Goal: Task Accomplishment & Management: Complete application form

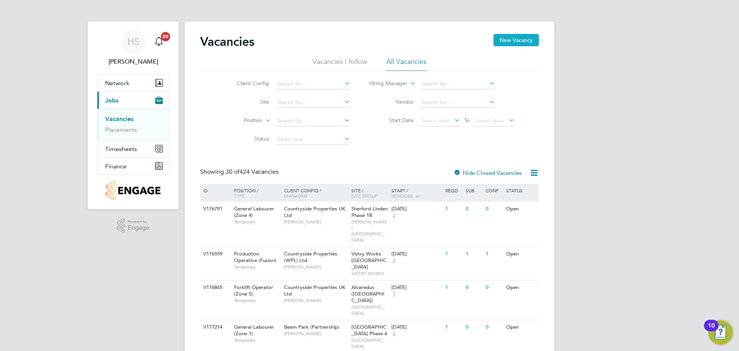
click at [510, 39] on button "New Vacancy" at bounding box center [515, 40] width 45 height 12
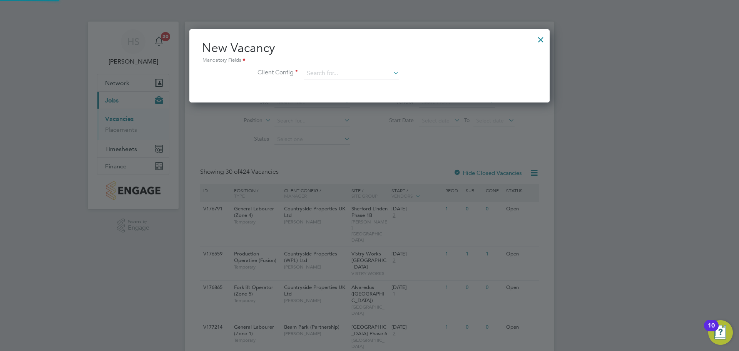
scroll to position [73, 361]
click at [357, 74] on input at bounding box center [351, 74] width 95 height 12
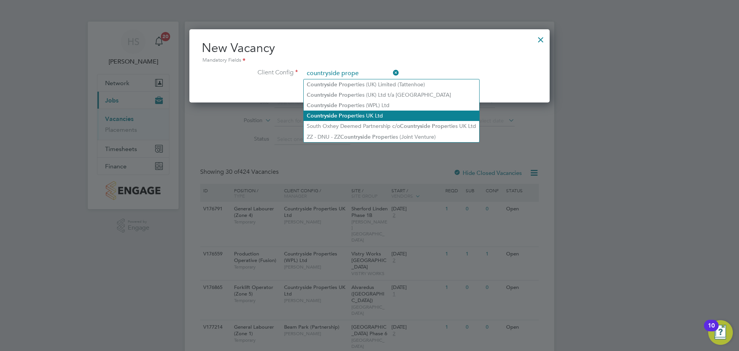
click at [408, 111] on li "Countryside Prope rties UK Ltd" at bounding box center [391, 115] width 175 height 10
type input "Countryside Properties UK Ltd"
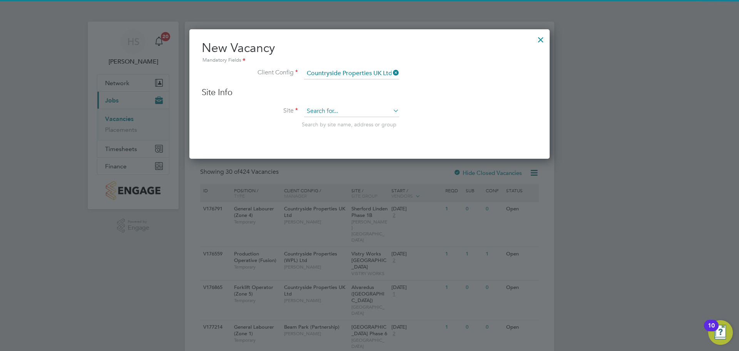
click at [369, 113] on input at bounding box center [351, 111] width 95 height 12
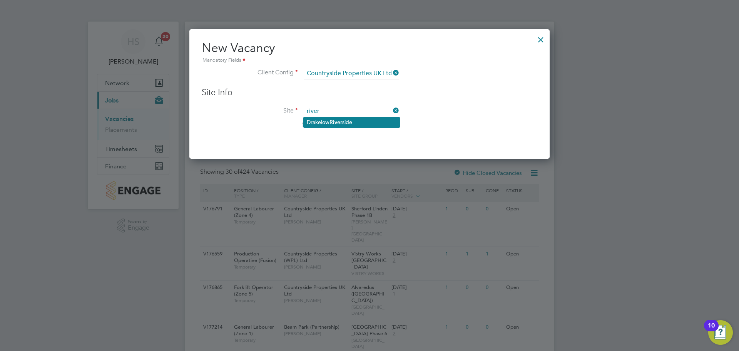
click at [346, 120] on li "Drakelow River side" at bounding box center [352, 122] width 96 height 10
type input "Drakelow Riverside"
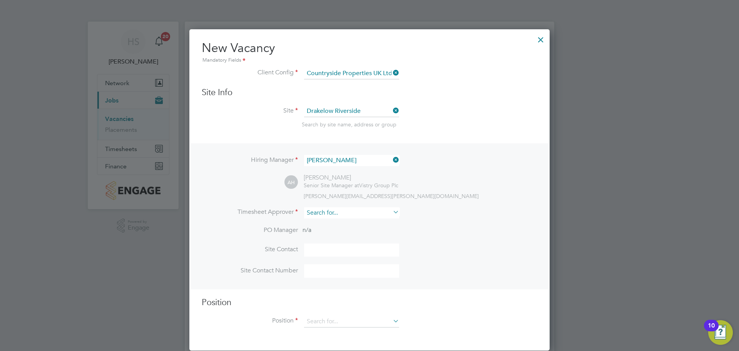
click at [338, 212] on input at bounding box center [351, 212] width 95 height 11
click at [353, 220] on li "[PERSON_NAME] Har [PERSON_NAME]" at bounding box center [352, 224] width 96 height 10
type input "[PERSON_NAME]"
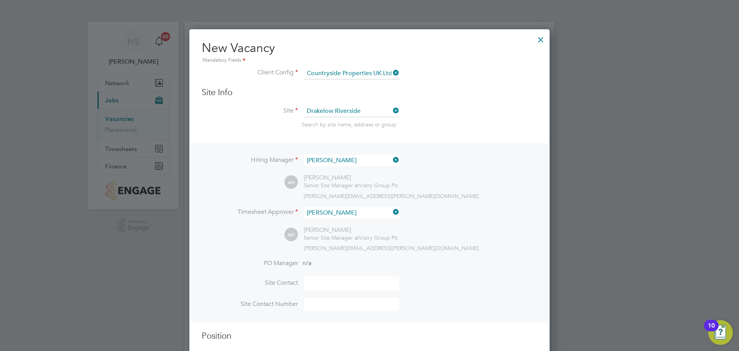
click at [474, 217] on li "Timesheet Approver [PERSON_NAME]" at bounding box center [370, 216] width 336 height 19
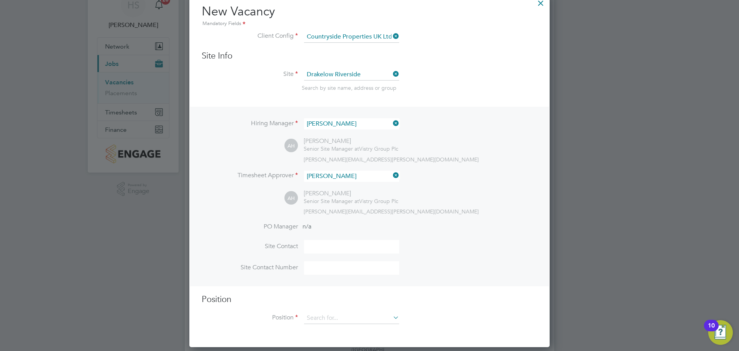
scroll to position [38, 0]
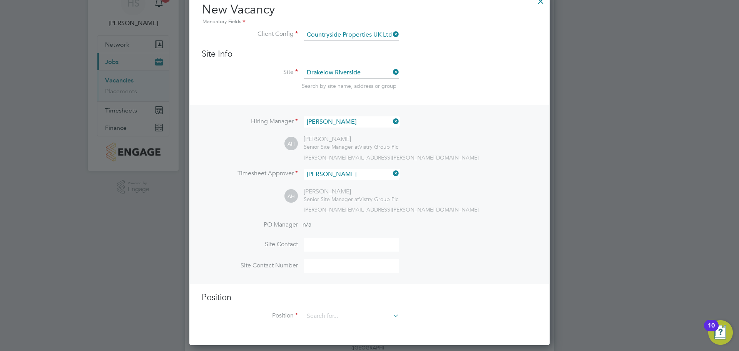
click at [316, 251] on input at bounding box center [351, 244] width 95 height 13
type input "[PERSON_NAME]"
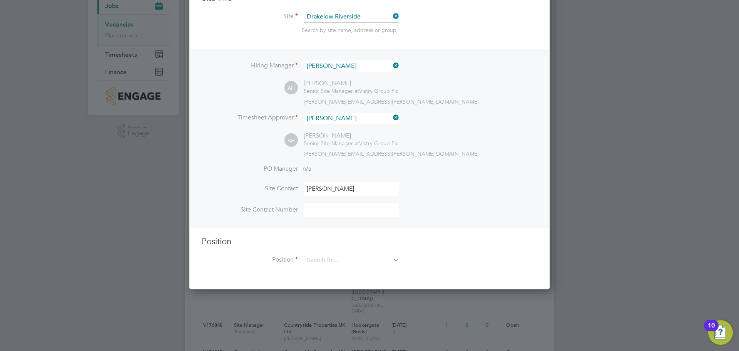
scroll to position [154, 0]
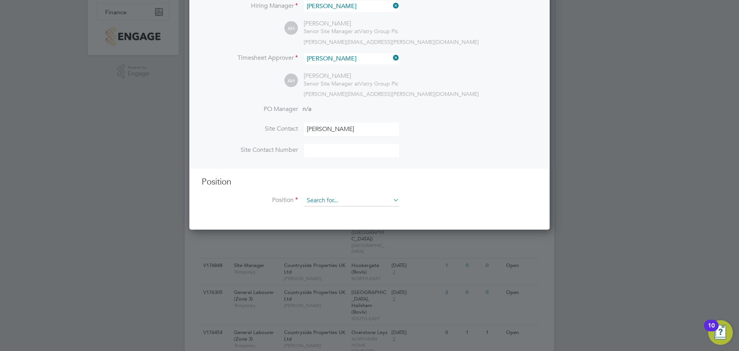
click at [366, 206] on input at bounding box center [351, 201] width 95 height 12
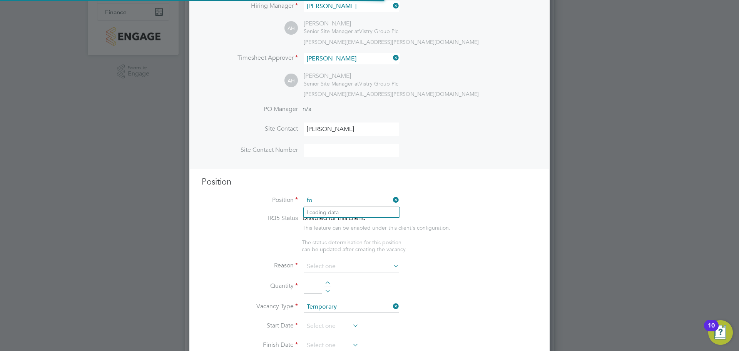
scroll to position [1101, 361]
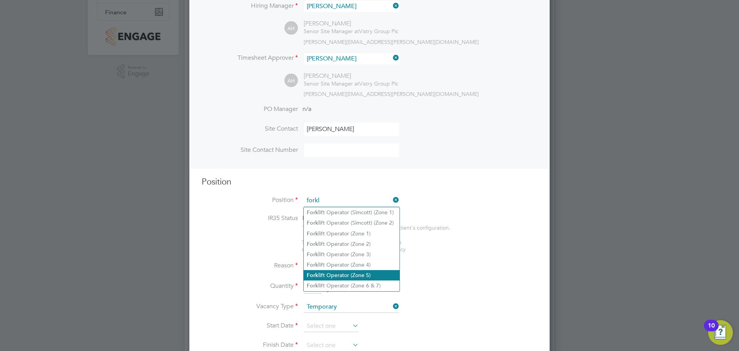
click at [364, 271] on li "Forkl ift Operator (Zone 5)" at bounding box center [352, 275] width 96 height 10
type input "Forklift Operator (Zone 5)"
type textarea "Operate construction plant. Telehandlers / Rough Terrain Trucks. Delivering lar…"
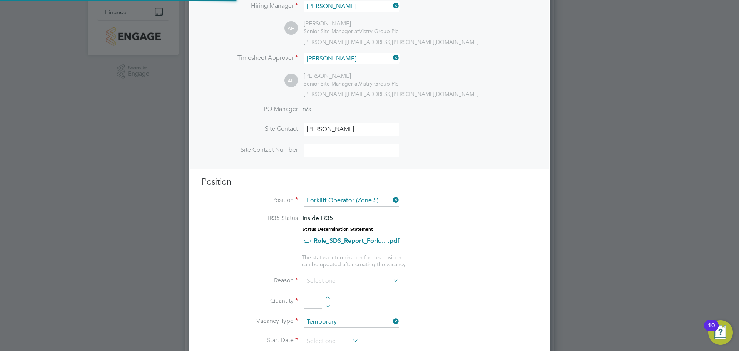
scroll to position [23, 53]
click at [506, 211] on li "Position Forklift Operator (Zone 5)" at bounding box center [370, 204] width 336 height 19
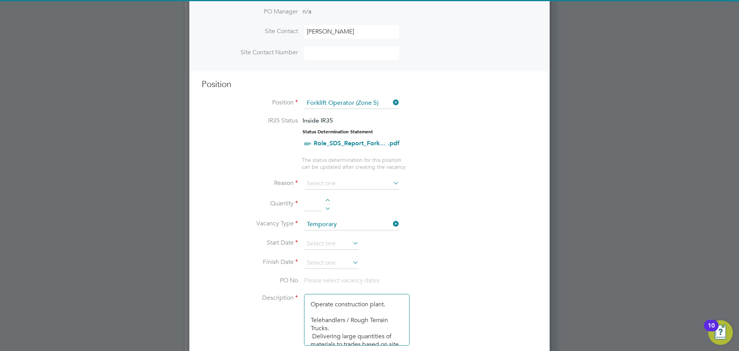
scroll to position [308, 0]
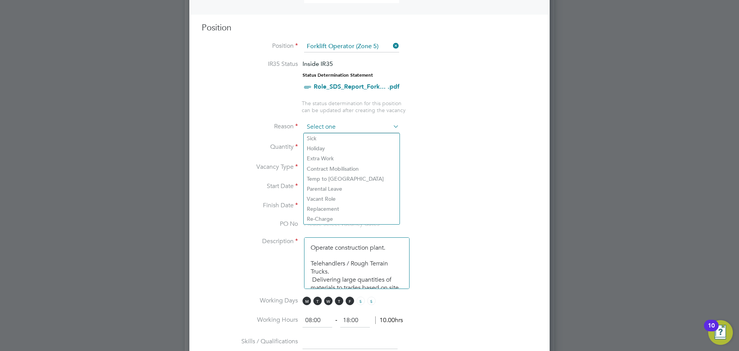
click at [350, 123] on input at bounding box center [351, 127] width 95 height 12
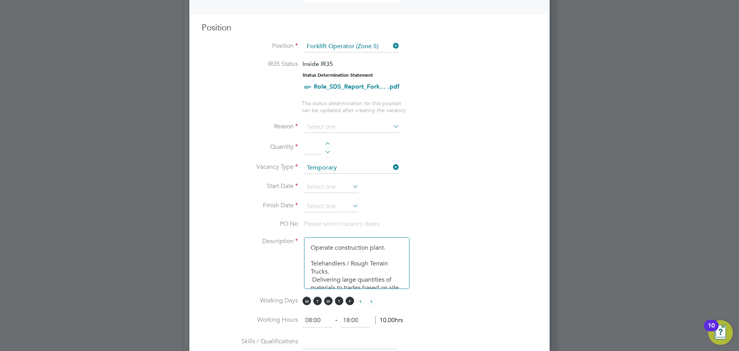
click at [351, 125] on input at bounding box center [351, 127] width 95 height 12
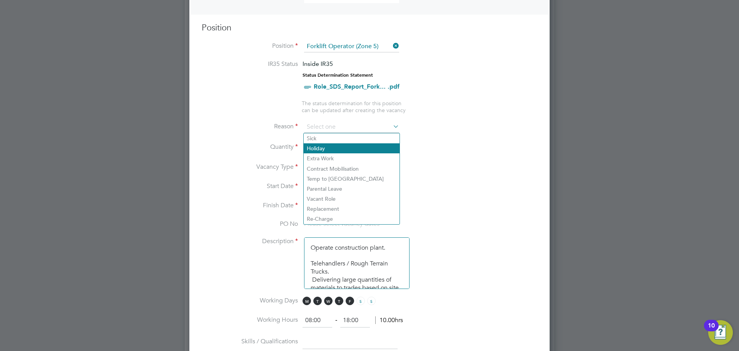
click at [342, 152] on li "Holiday" at bounding box center [352, 148] width 96 height 10
type input "Holiday"
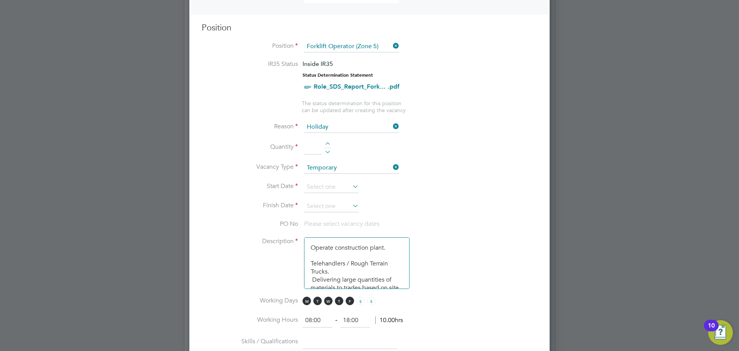
click at [507, 152] on li "Quantity" at bounding box center [370, 151] width 336 height 22
click at [327, 143] on div at bounding box center [327, 144] width 7 height 5
type input "1"
click at [344, 187] on input at bounding box center [331, 187] width 55 height 12
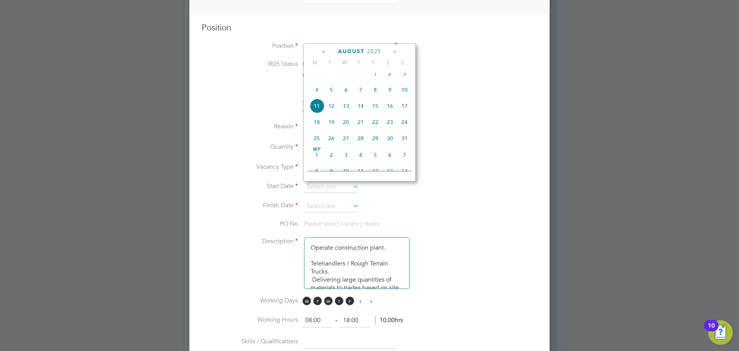
click at [317, 97] on span "4" at bounding box center [316, 89] width 15 height 15
type input "[DATE]"
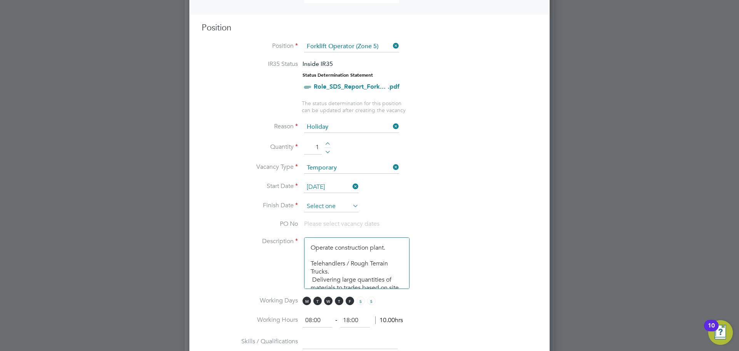
click at [342, 203] on input at bounding box center [331, 206] width 55 height 12
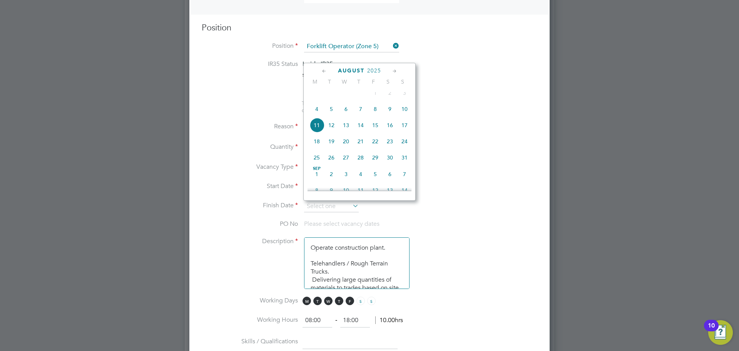
click at [380, 116] on span "8" at bounding box center [375, 109] width 15 height 15
type input "[DATE]"
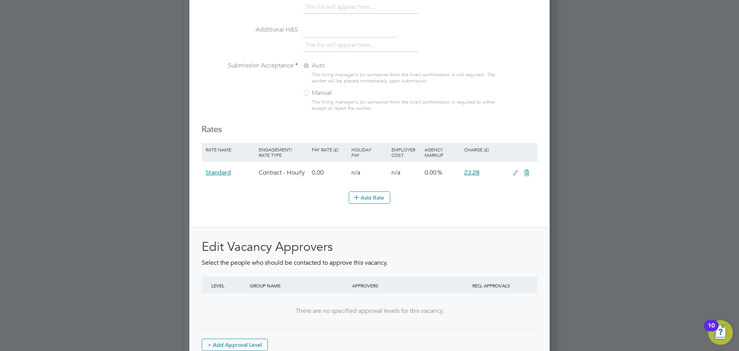
scroll to position [855, 0]
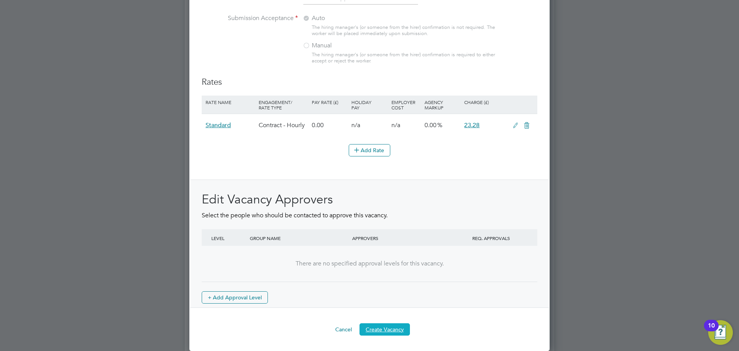
click at [385, 328] on button "Create Vacancy" at bounding box center [384, 329] width 50 height 12
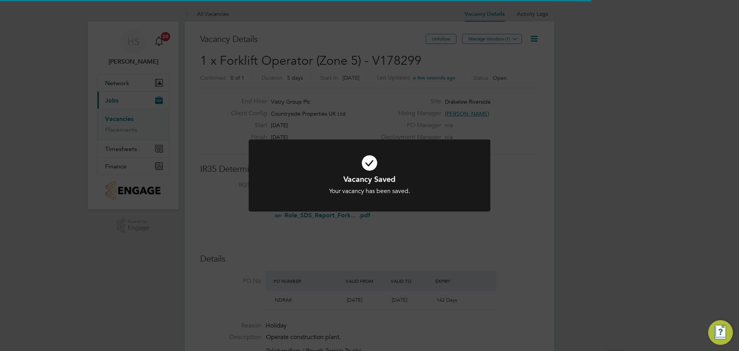
click at [590, 89] on div "Vacancy Saved Your vacancy has been saved. Cancel Okay" at bounding box center [369, 175] width 739 height 351
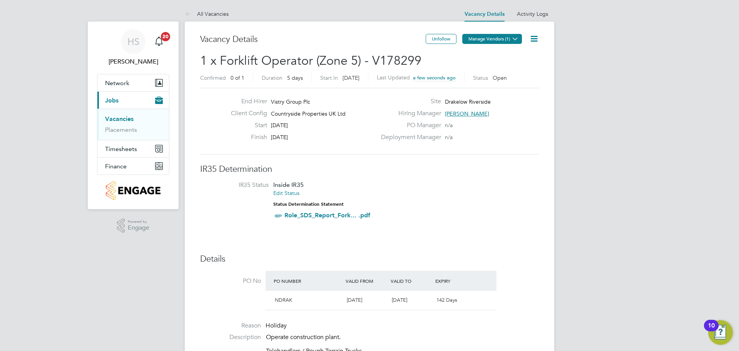
click at [488, 38] on button "Manage Vendors (1)" at bounding box center [492, 39] width 60 height 10
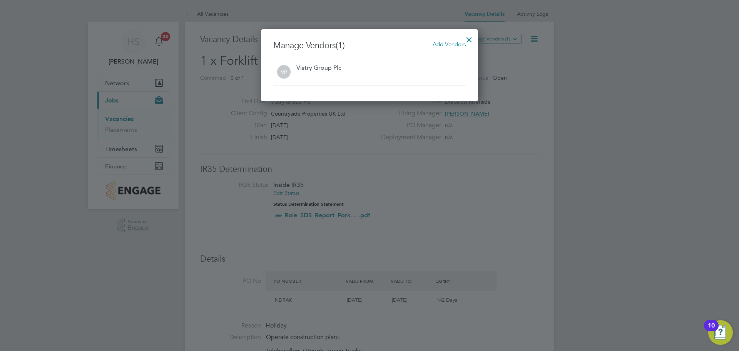
click at [453, 43] on span "Add Vendors" at bounding box center [449, 43] width 33 height 7
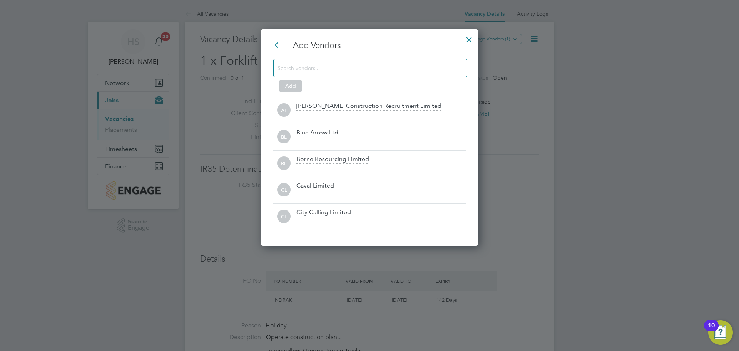
click at [418, 69] on input at bounding box center [363, 68] width 173 height 10
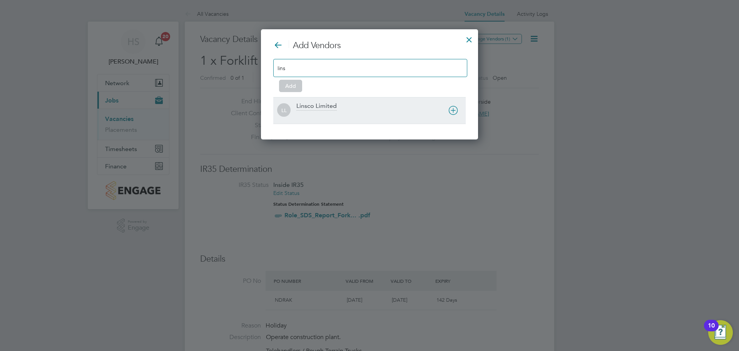
type input "lins"
click at [353, 107] on div "Linsco Limited" at bounding box center [380, 110] width 169 height 17
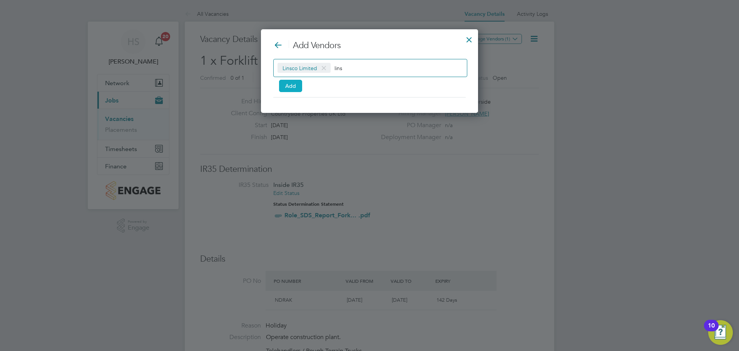
click at [293, 85] on button "Add" at bounding box center [290, 86] width 23 height 12
